Goal: Task Accomplishment & Management: Use online tool/utility

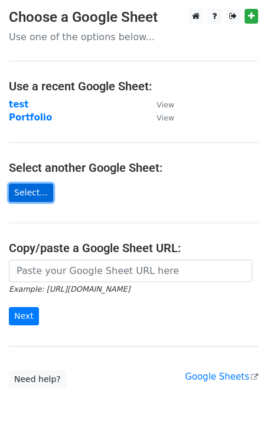
click at [39, 196] on link "Select..." at bounding box center [31, 193] width 44 height 18
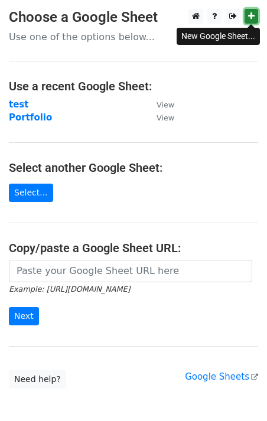
click at [254, 18] on link at bounding box center [251, 16] width 14 height 15
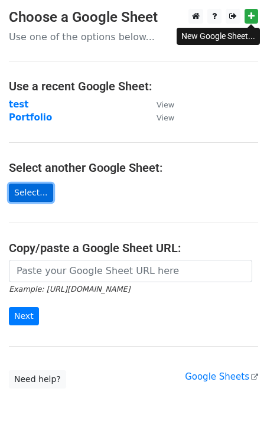
click at [39, 197] on link "Select..." at bounding box center [31, 193] width 44 height 18
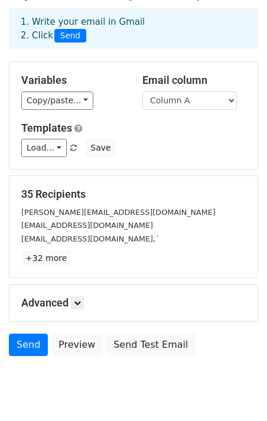
scroll to position [84, 0]
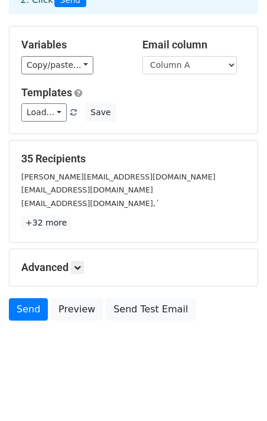
click at [98, 203] on div "hhb@ejendom.com,´" at bounding box center [133, 204] width 242 height 14
click at [84, 205] on small "hhb@ejendom.com,´" at bounding box center [90, 203] width 138 height 9
click at [18, 312] on link "Send" at bounding box center [28, 309] width 39 height 22
click at [45, 225] on link "+32 more" at bounding box center [46, 222] width 50 height 15
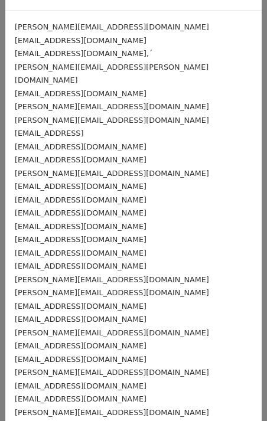
scroll to position [0, 0]
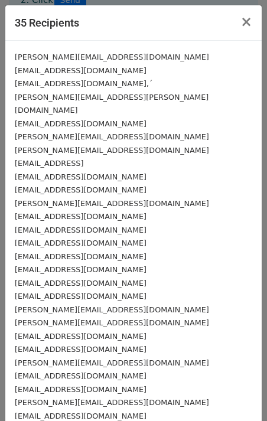
click at [87, 80] on small "hhb@ejendom.com,´" at bounding box center [84, 83] width 138 height 9
click at [250, 19] on span "×" at bounding box center [246, 22] width 12 height 17
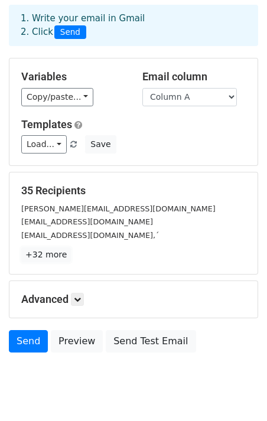
scroll to position [51, 0]
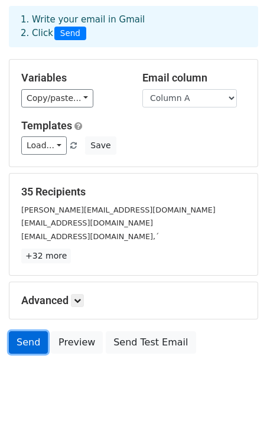
click at [24, 347] on link "Send" at bounding box center [28, 342] width 39 height 22
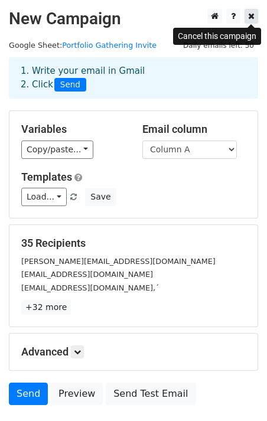
click at [249, 18] on icon at bounding box center [251, 16] width 6 height 8
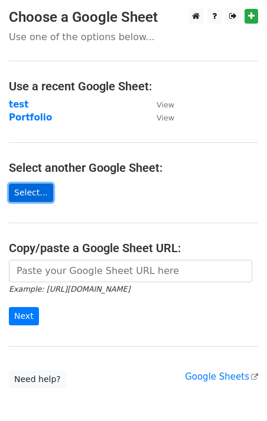
click at [21, 193] on link "Select..." at bounding box center [31, 193] width 44 height 18
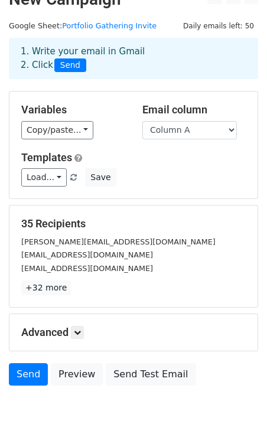
scroll to position [21, 0]
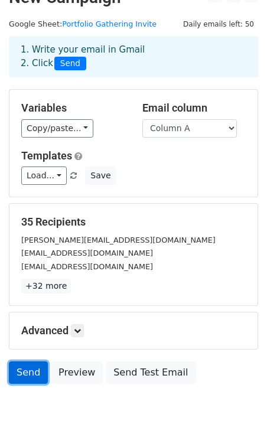
click at [21, 371] on link "Send" at bounding box center [28, 372] width 39 height 22
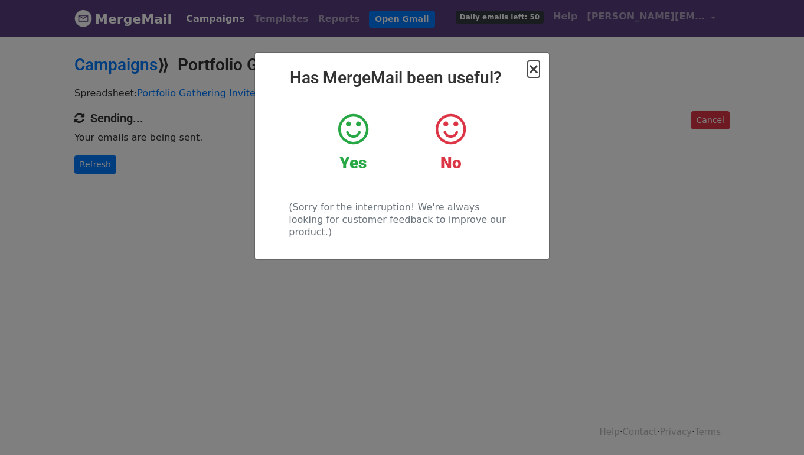
click at [536, 76] on span "×" at bounding box center [534, 69] width 12 height 17
